Goal: Task Accomplishment & Management: Manage account settings

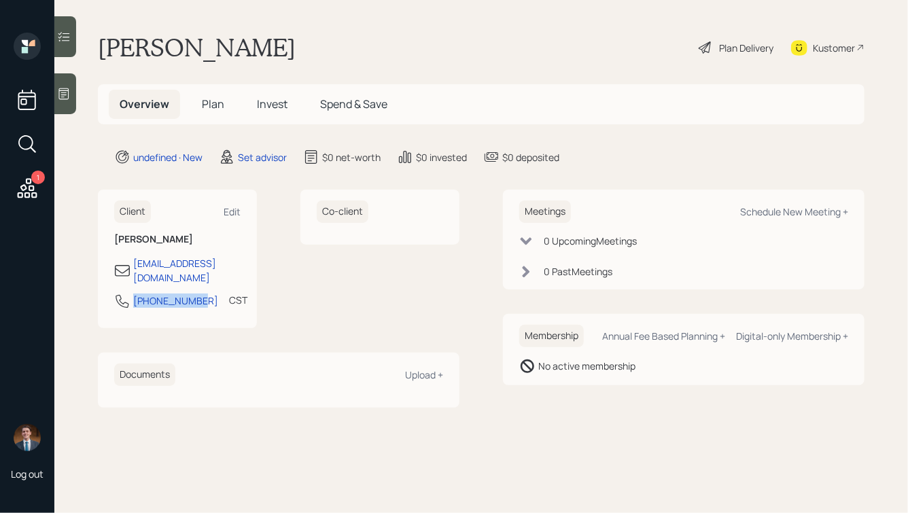
drag, startPoint x: 197, startPoint y: 288, endPoint x: 126, endPoint y: 288, distance: 70.7
click at [126, 293] on div "[PHONE_NUMBER] CST Currently 9:04 AM" at bounding box center [177, 305] width 126 height 24
copy div "[PHONE_NUMBER]"
click at [757, 213] on div "Schedule New Meeting +" at bounding box center [794, 211] width 108 height 13
select select "round-[PERSON_NAME]"
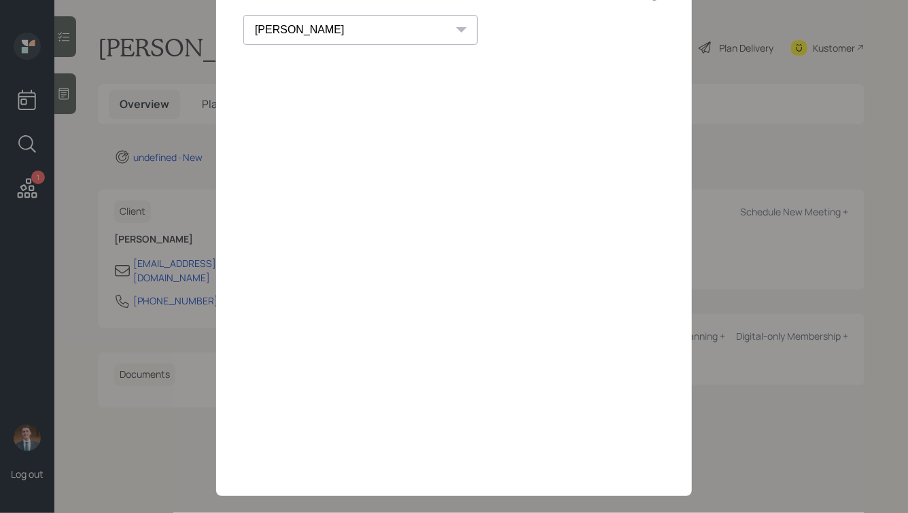
scroll to position [98, 0]
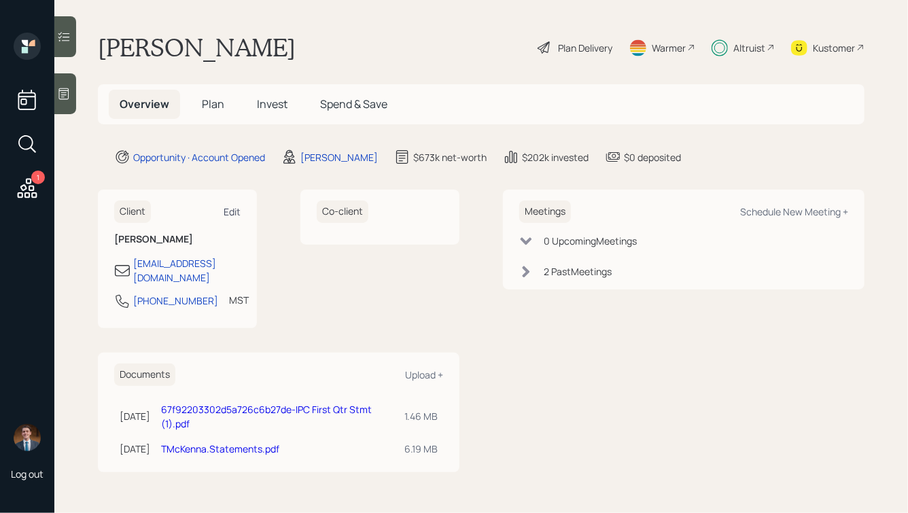
click at [233, 211] on div "Edit" at bounding box center [232, 211] width 17 height 13
select select "America/[GEOGRAPHIC_DATA]"
